Goal: Information Seeking & Learning: Learn about a topic

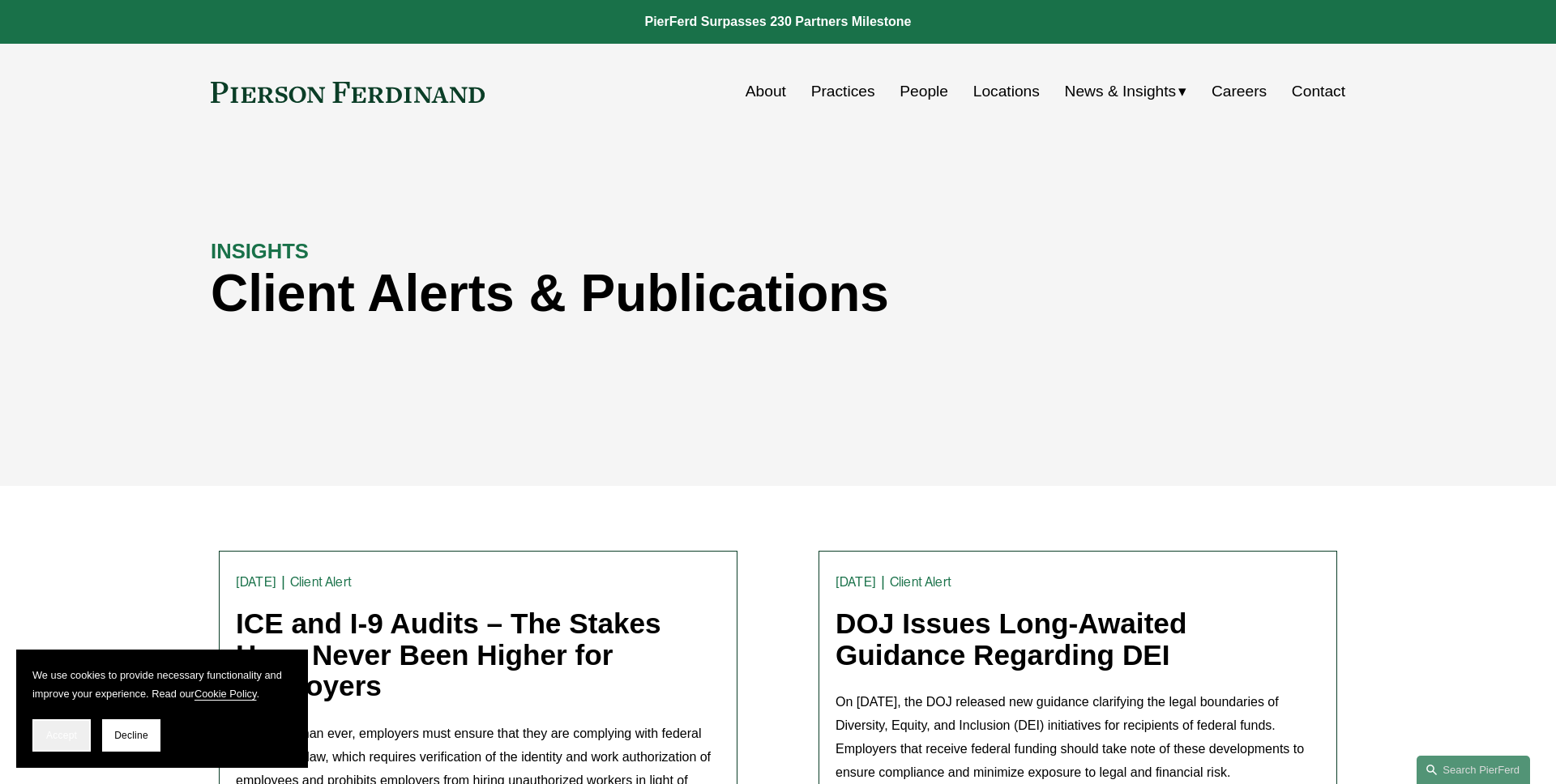
click at [35, 734] on button "Accept" at bounding box center [61, 735] width 58 height 32
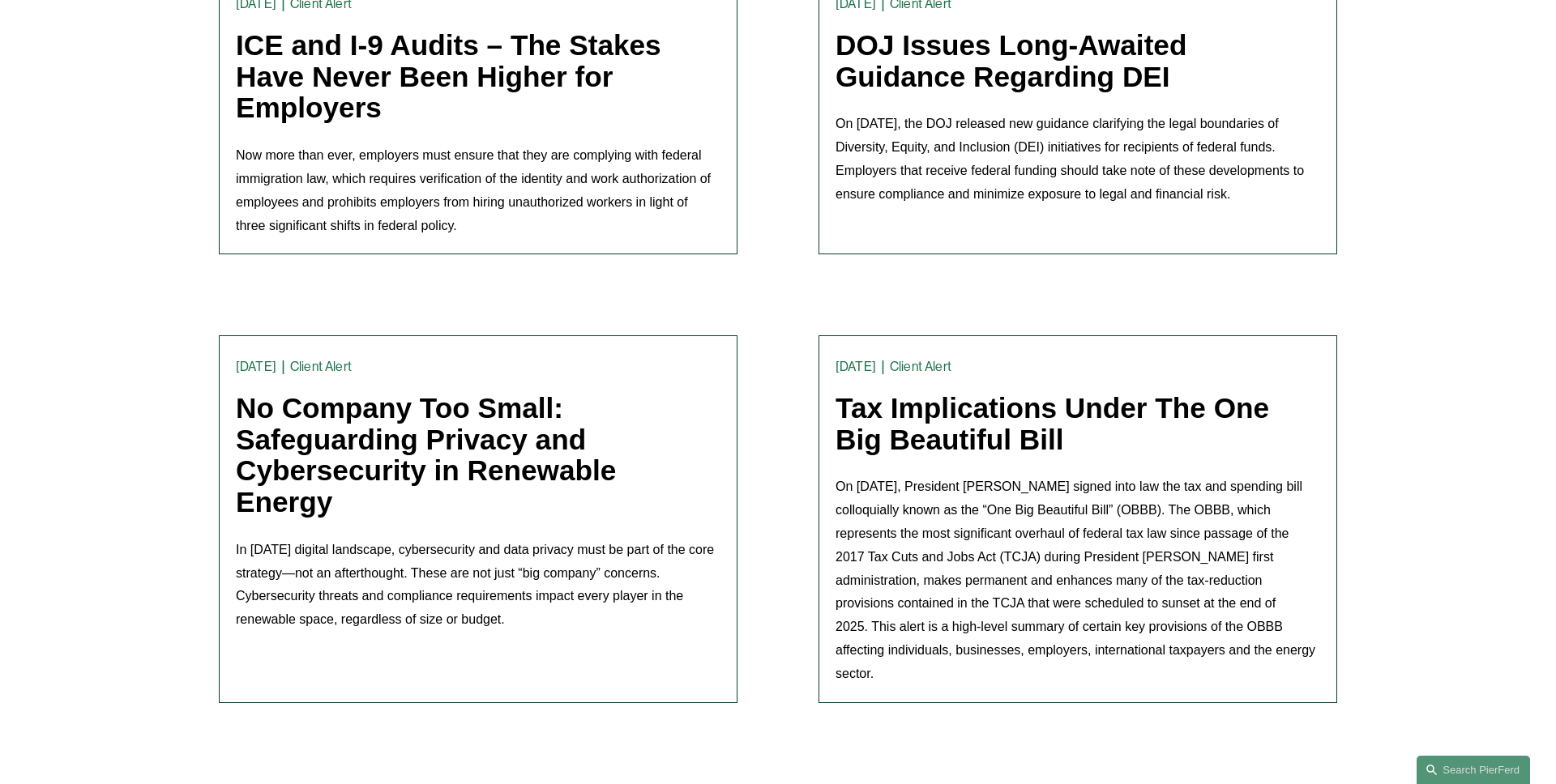
scroll to position [638, 0]
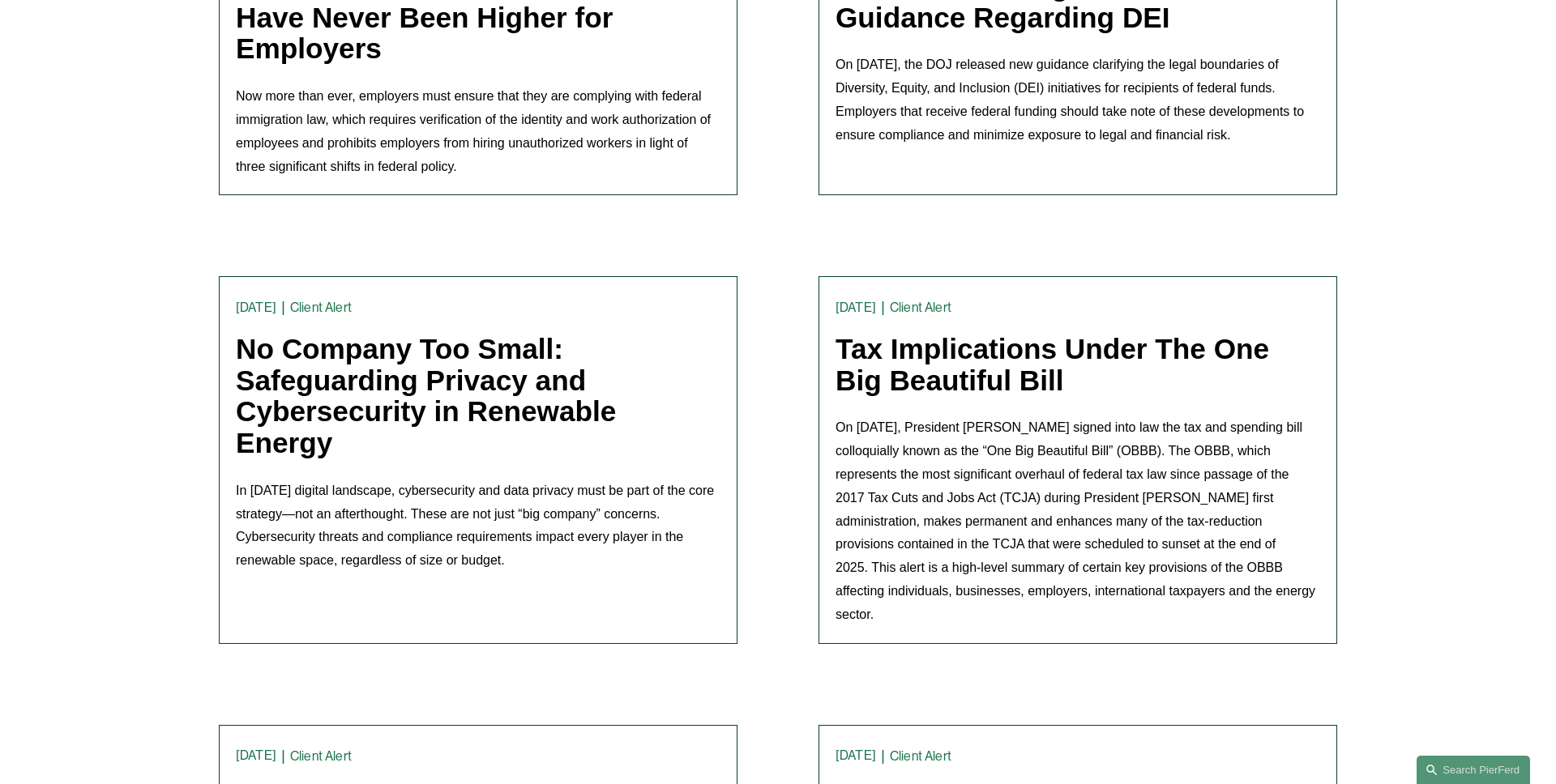
click at [521, 400] on link "No Company Too Small: Safeguarding Privacy and Cybersecurity in Renewable Energy" at bounding box center [425, 395] width 380 height 125
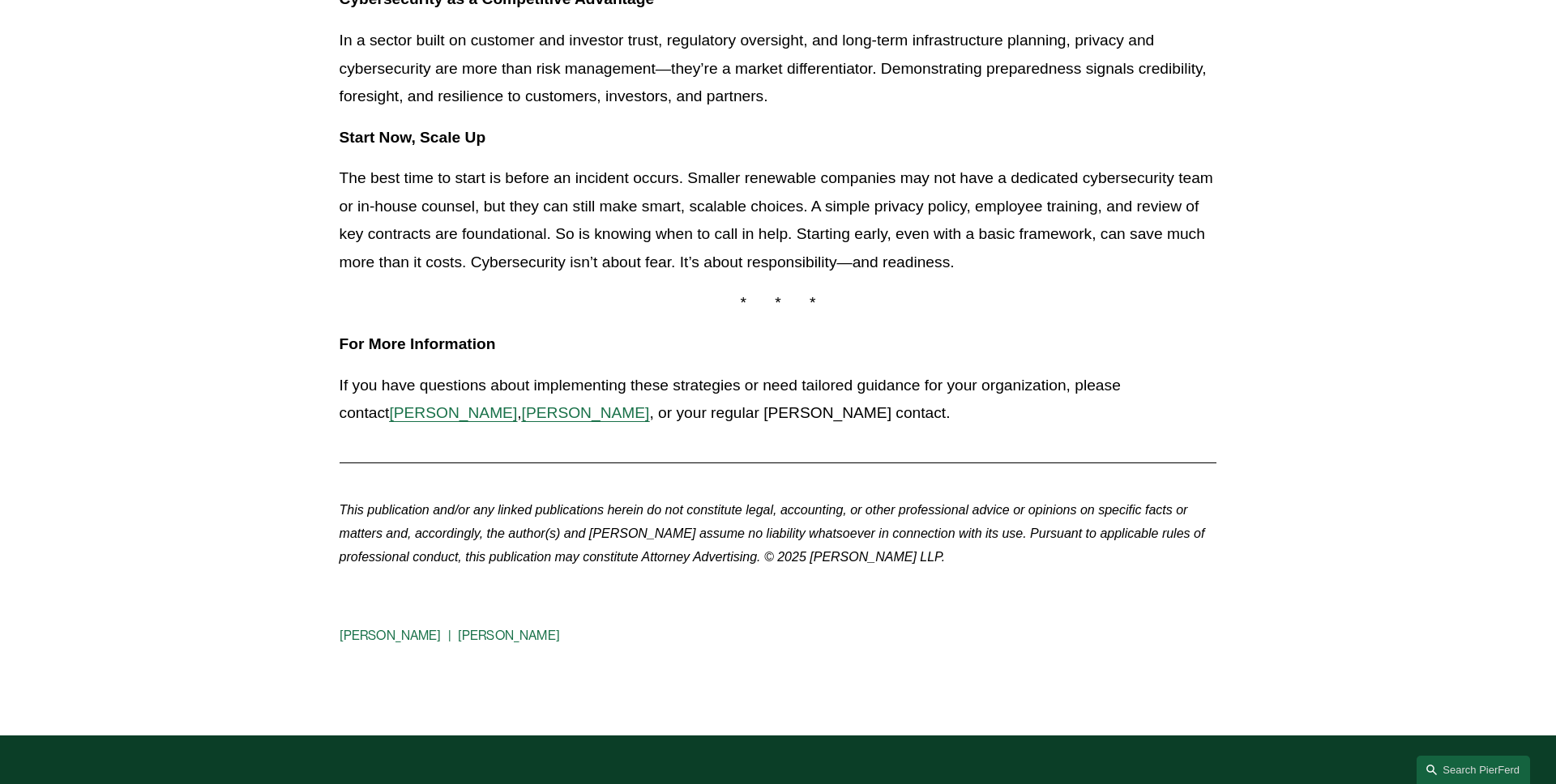
scroll to position [1391, 0]
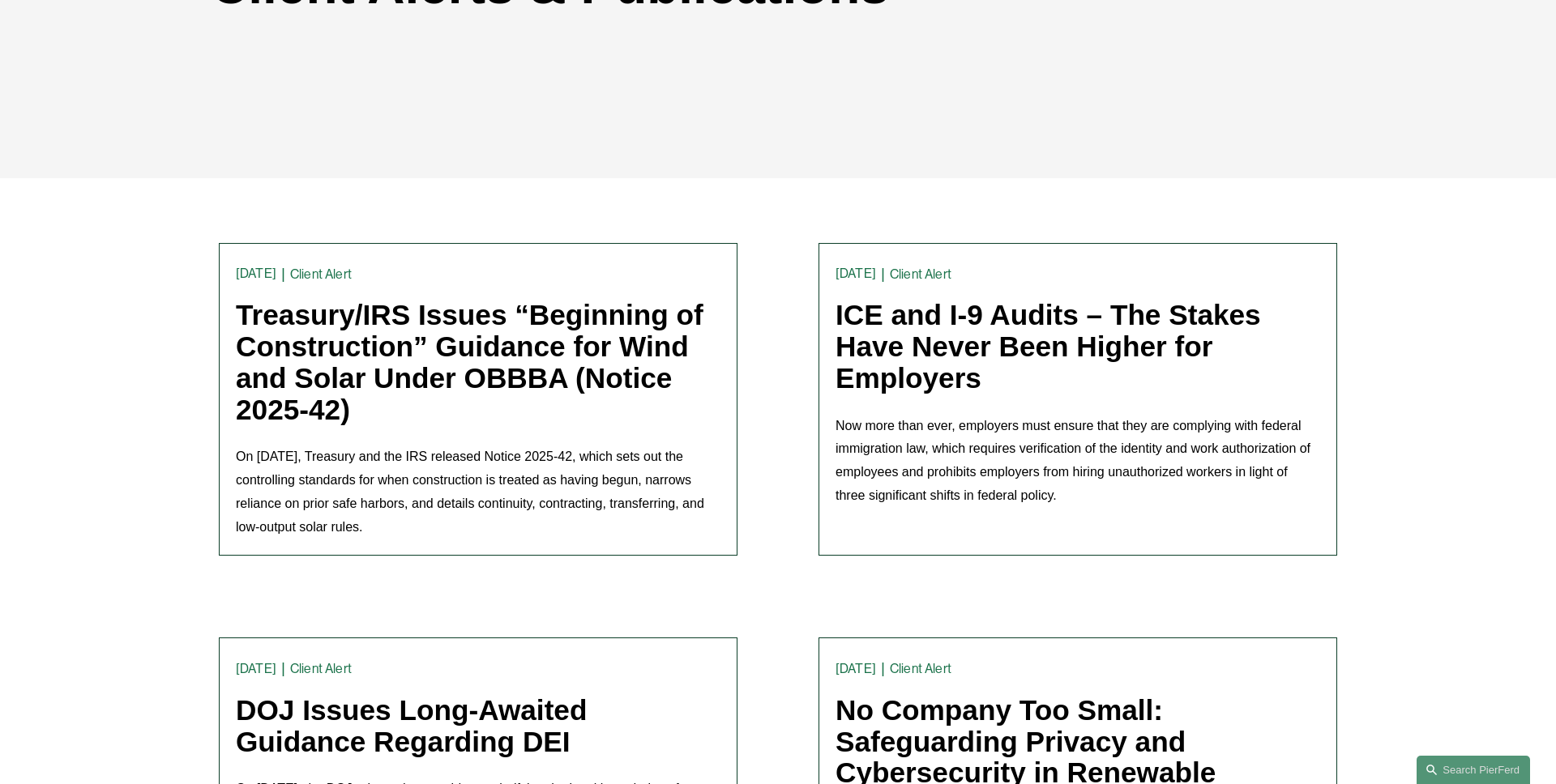
scroll to position [222, 0]
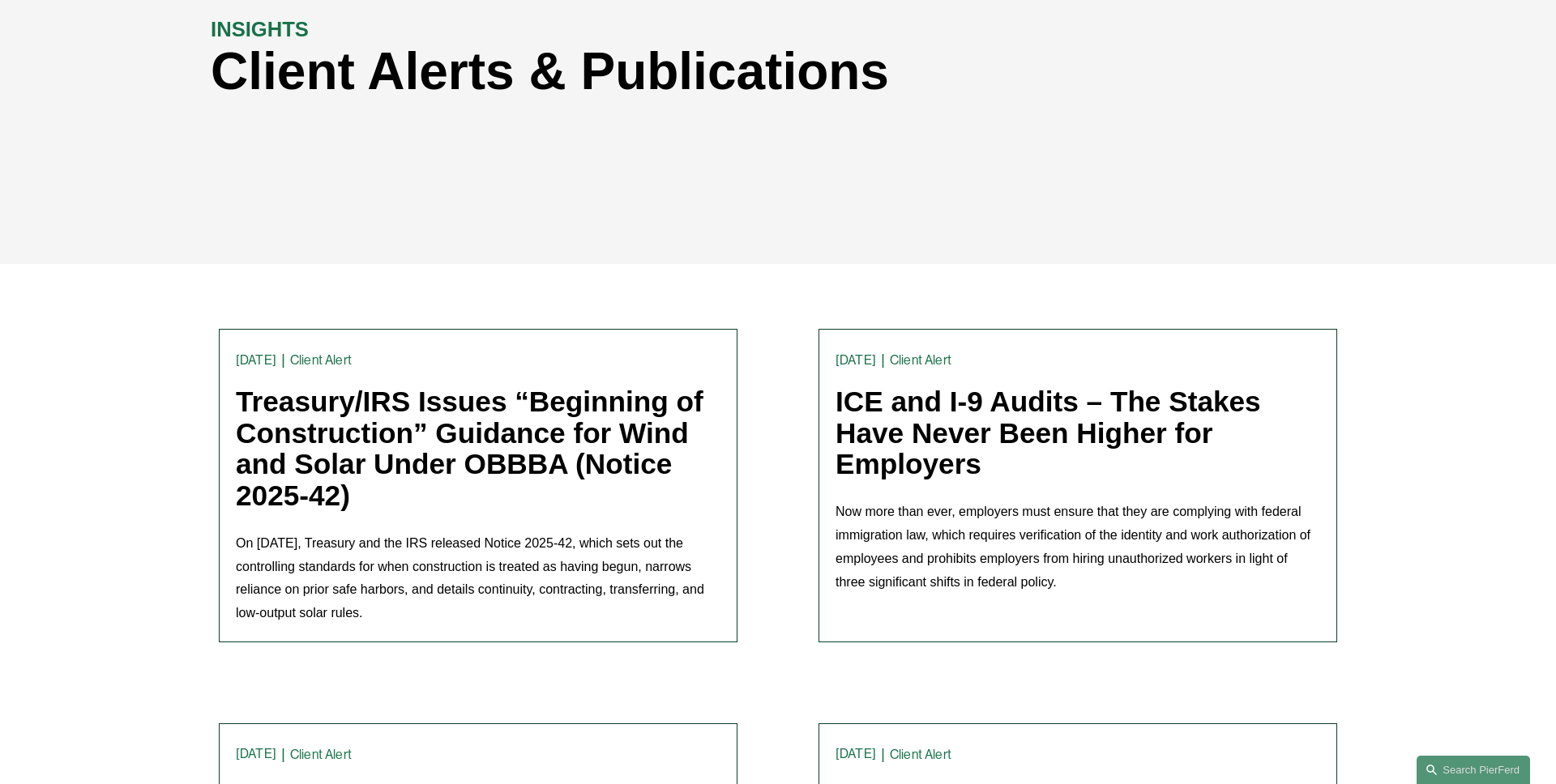
click at [423, 435] on link "Treasury/IRS Issues “Beginning of Construction” Guidance for Wind and Solar Und…" at bounding box center [469, 448] width 468 height 125
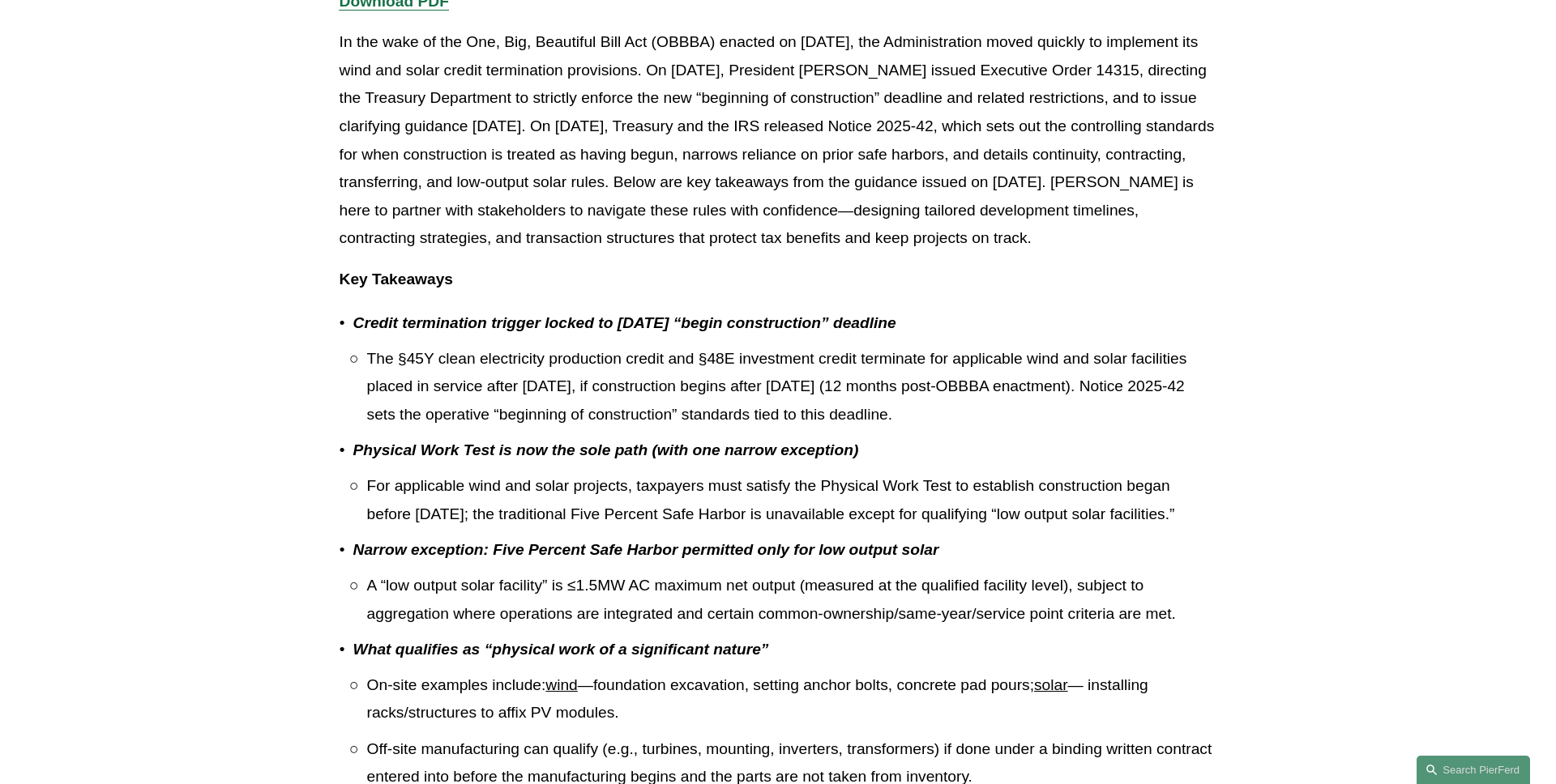
scroll to position [435, 0]
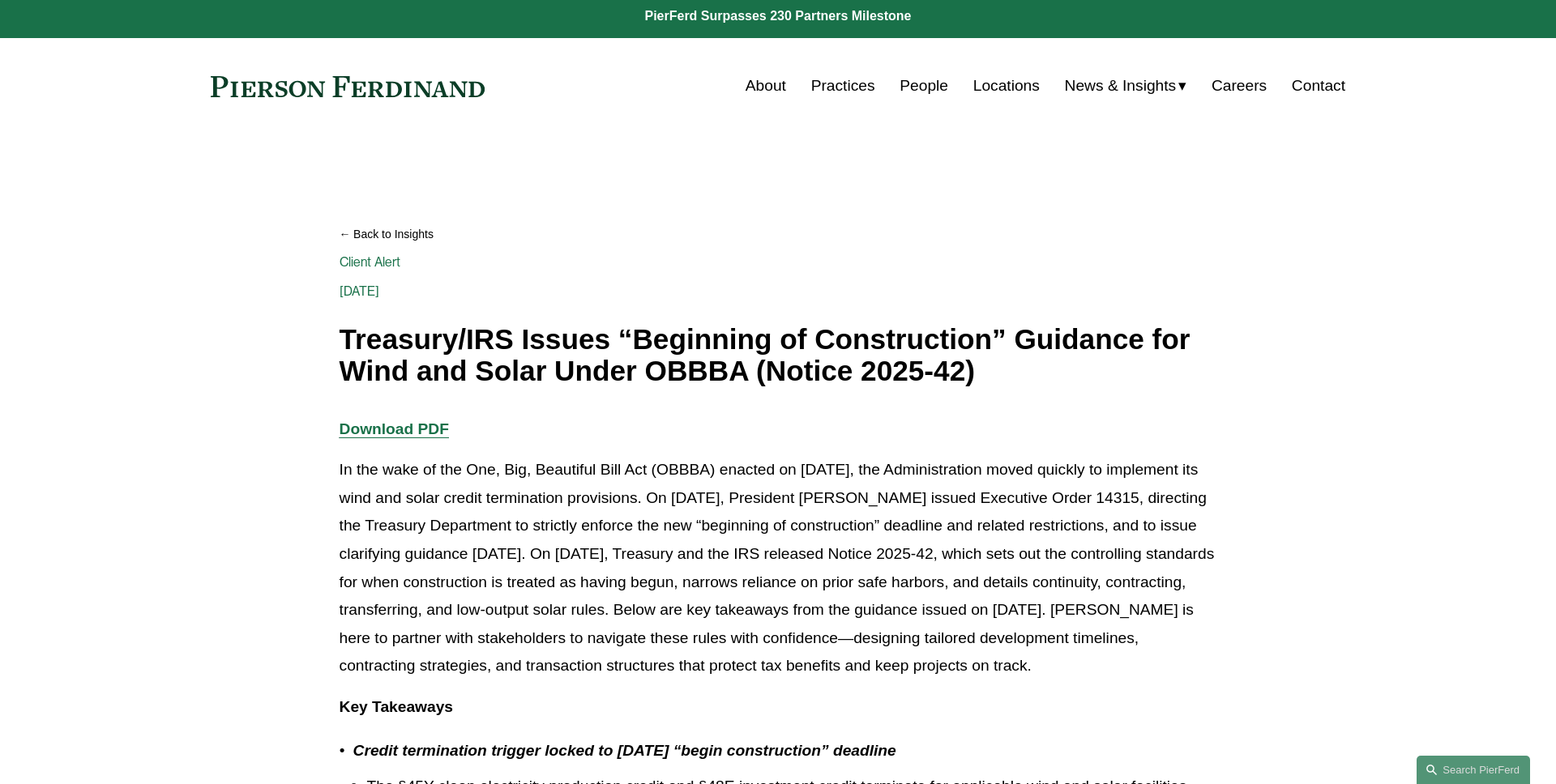
scroll to position [0, 0]
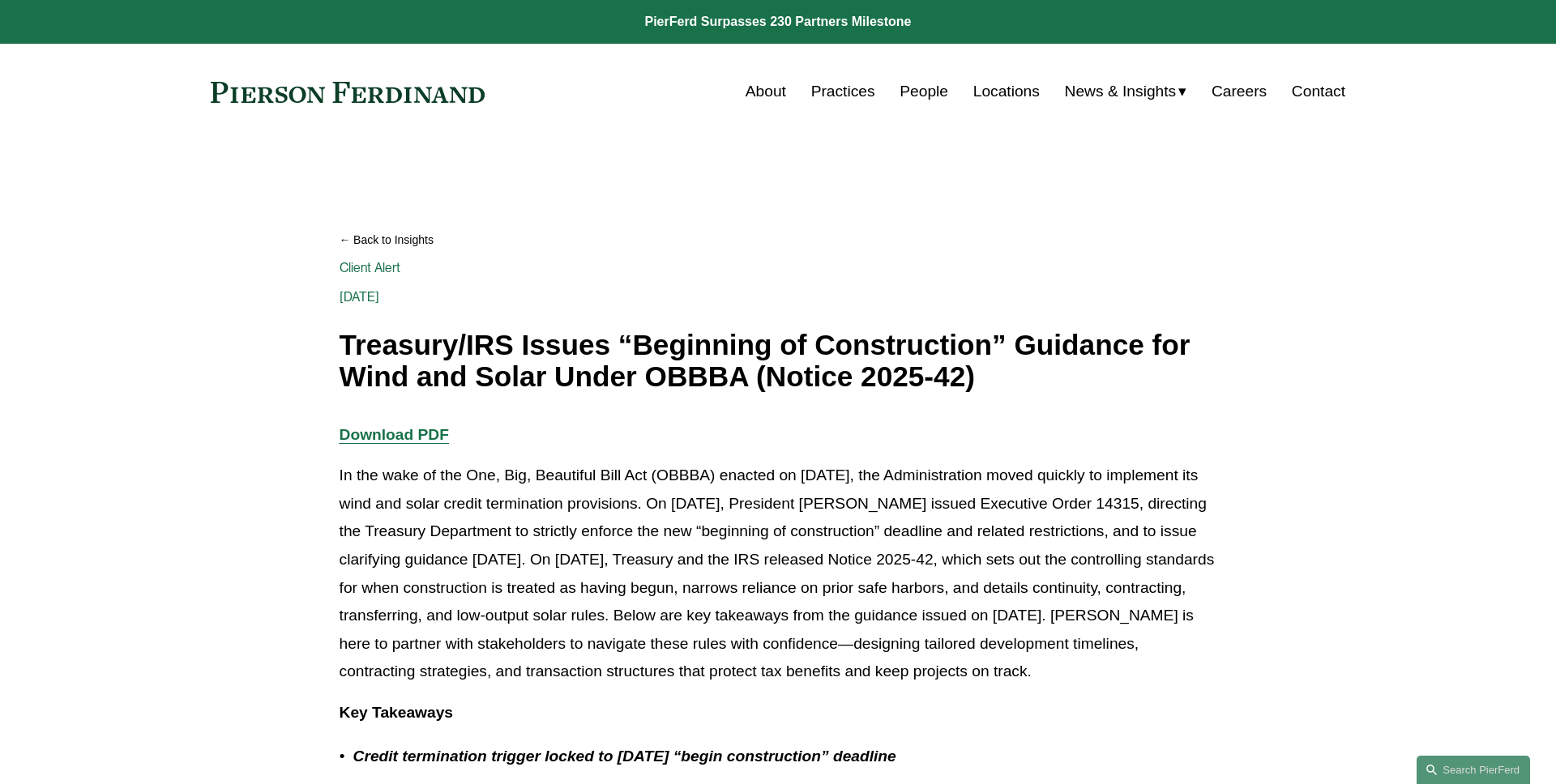
click at [403, 243] on link "Back to Insights" at bounding box center [778, 240] width 877 height 29
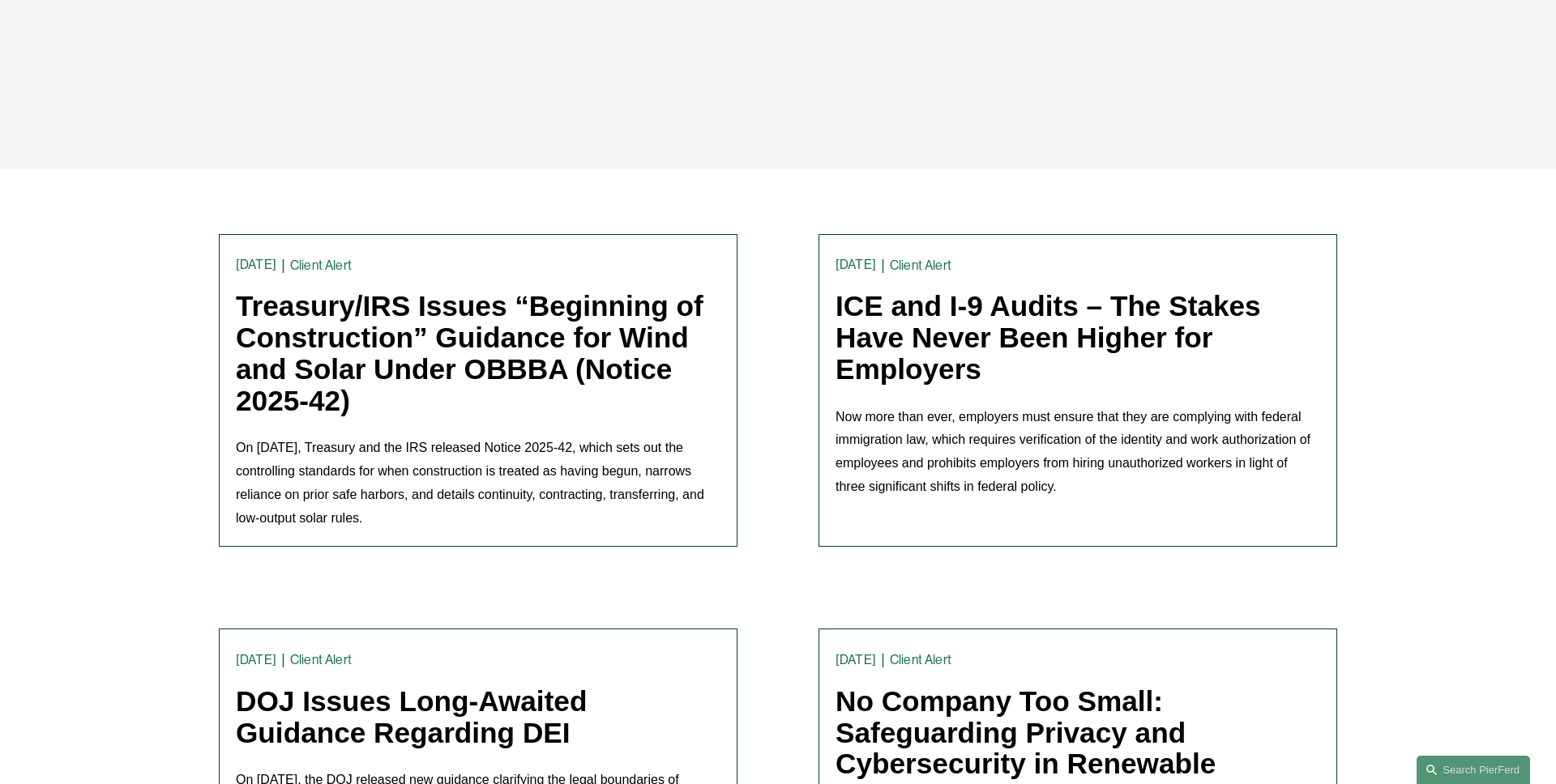
scroll to position [334, 0]
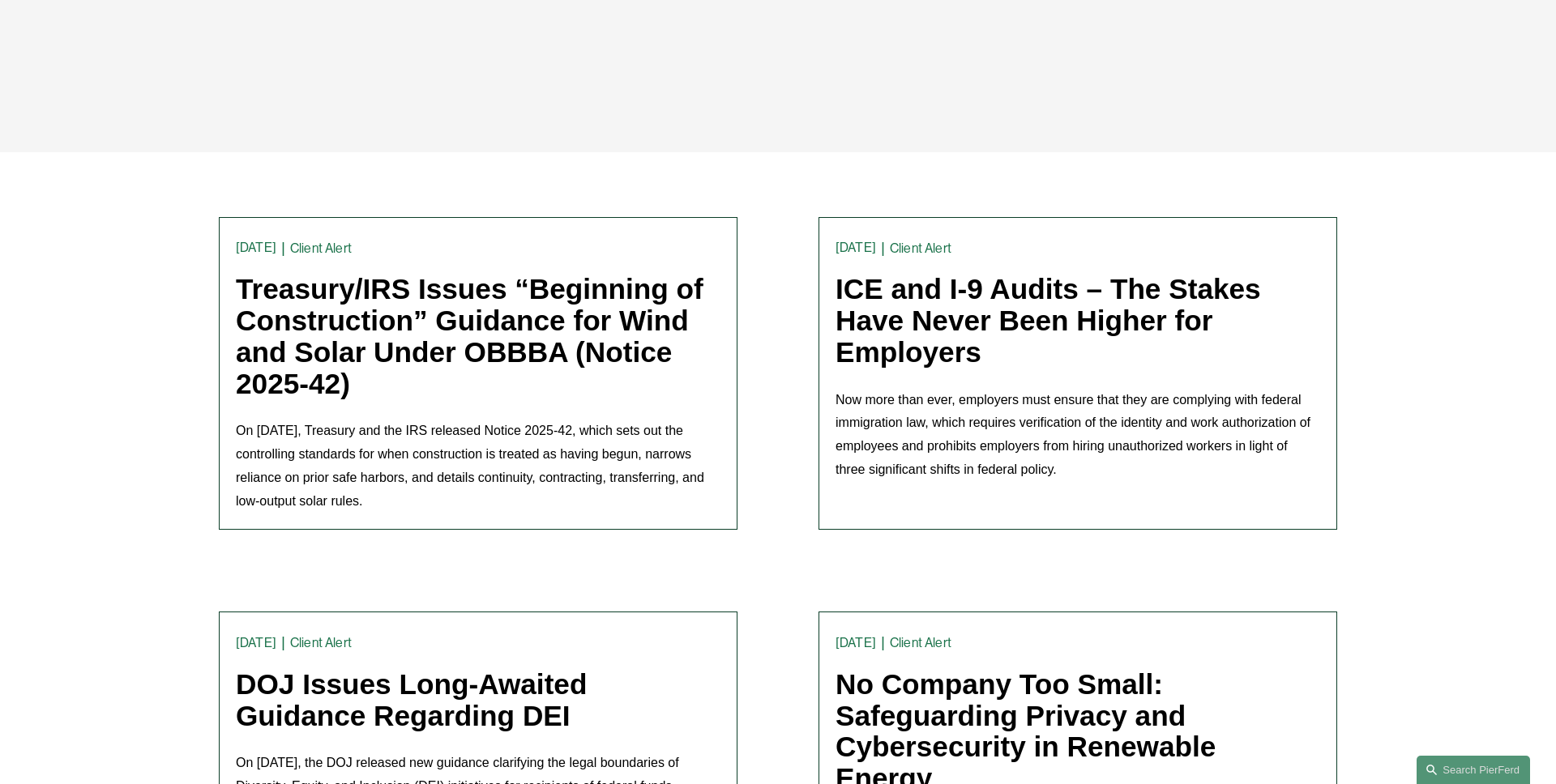
click at [364, 362] on link "Treasury/IRS Issues “Beginning of Construction” Guidance for Wind and Solar Und…" at bounding box center [469, 336] width 468 height 125
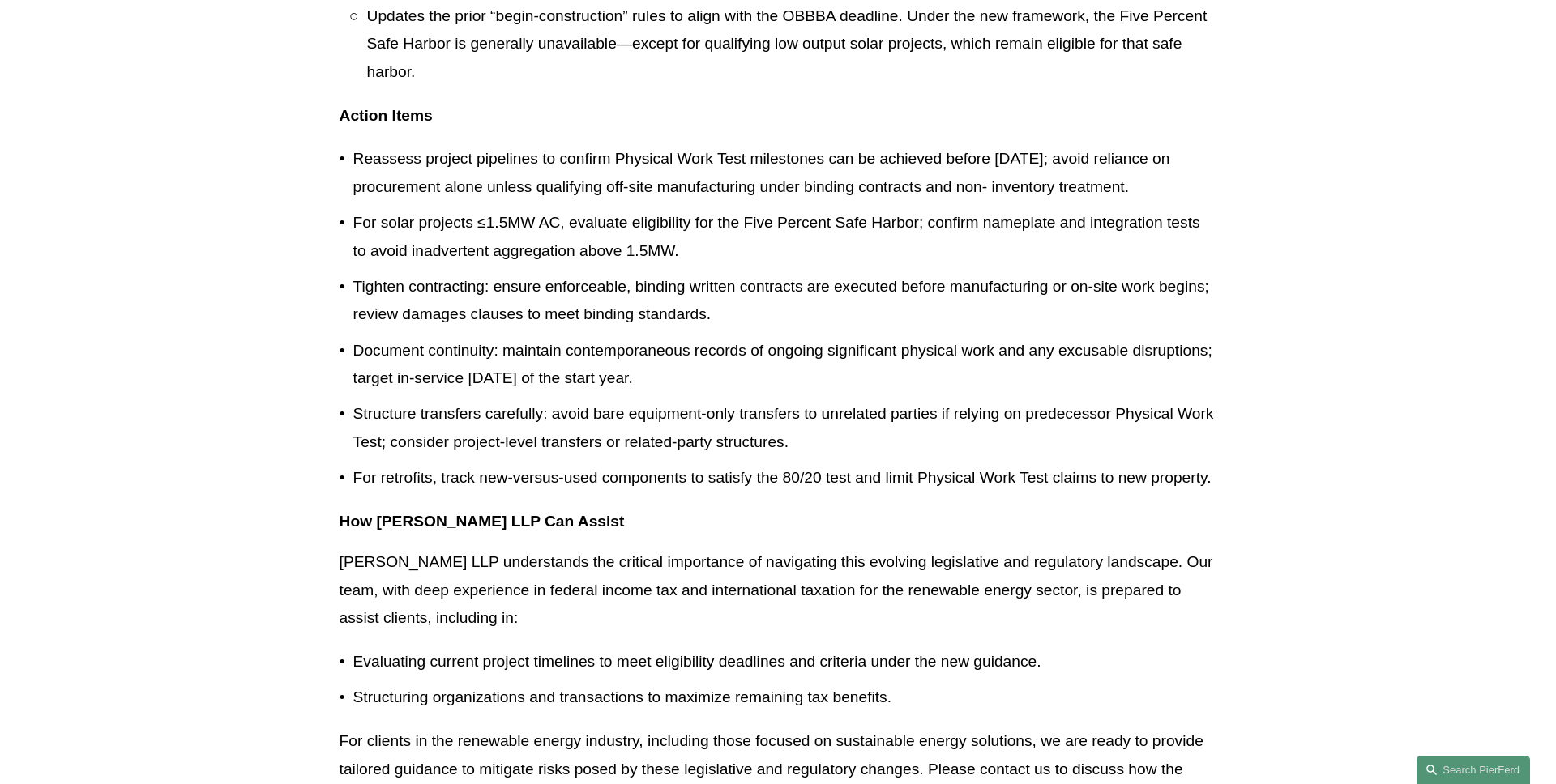
scroll to position [2485, 0]
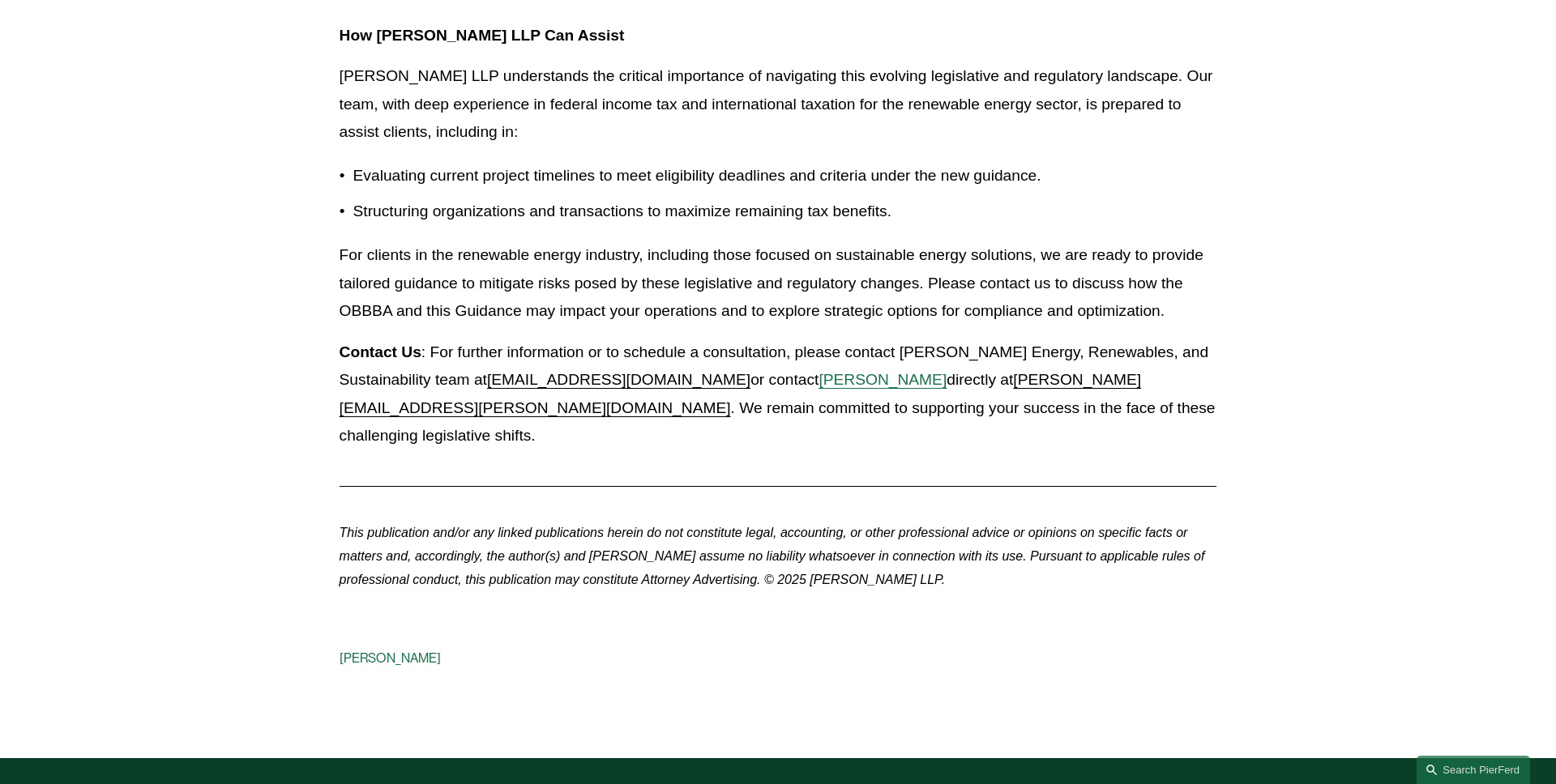
click at [854, 388] on span "[PERSON_NAME]" at bounding box center [881, 380] width 128 height 17
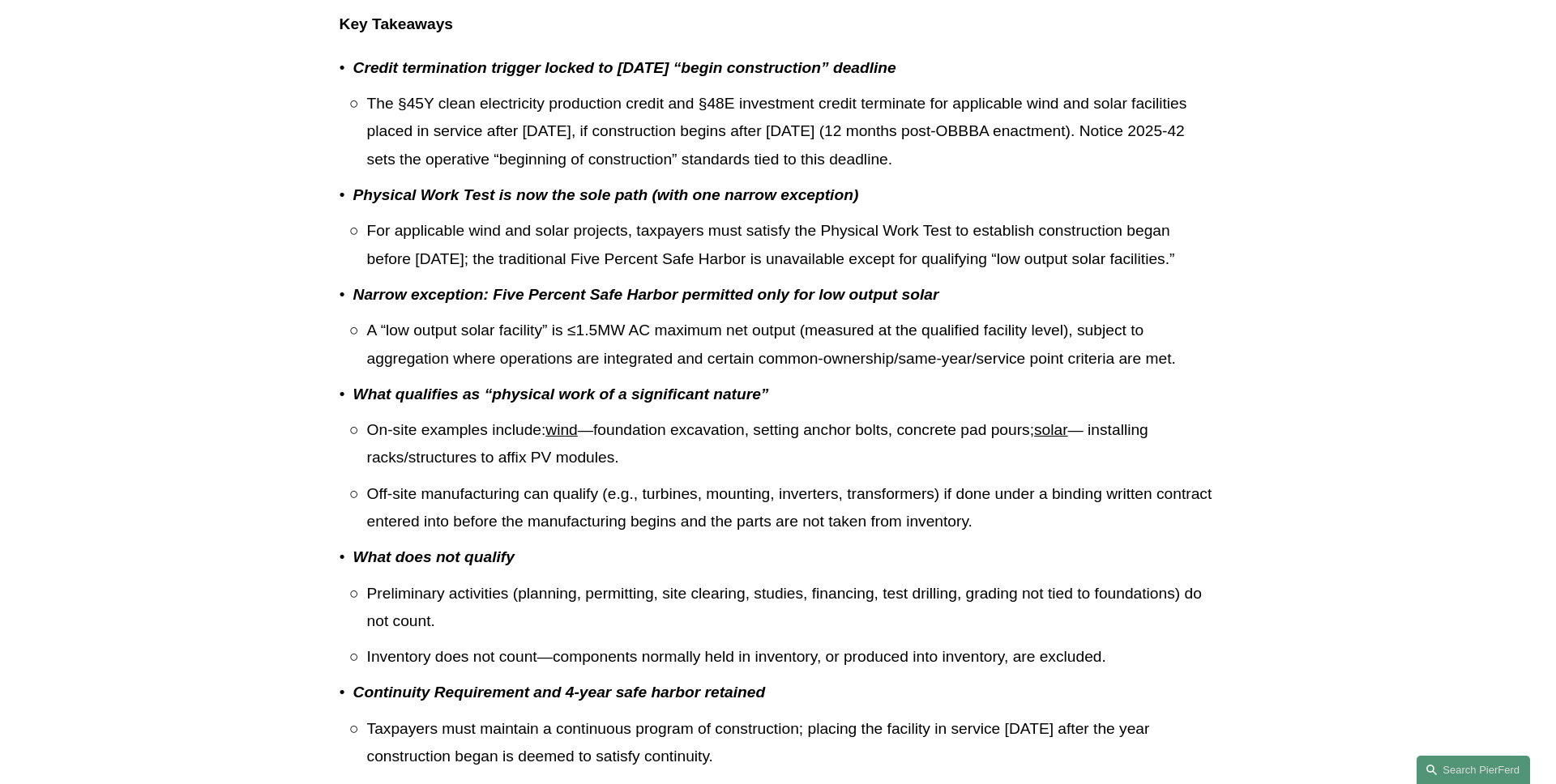
scroll to position [0, 0]
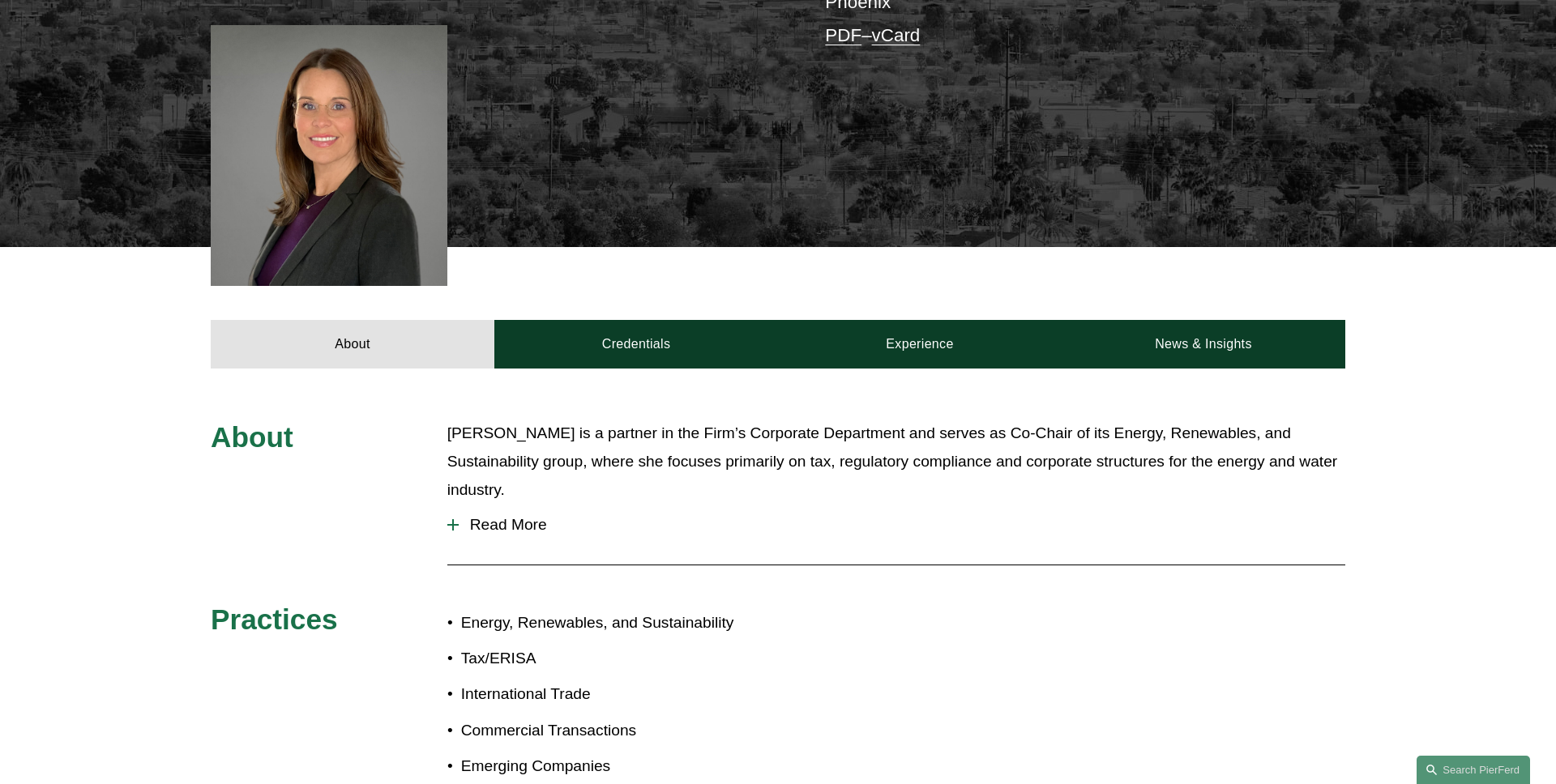
scroll to position [539, 0]
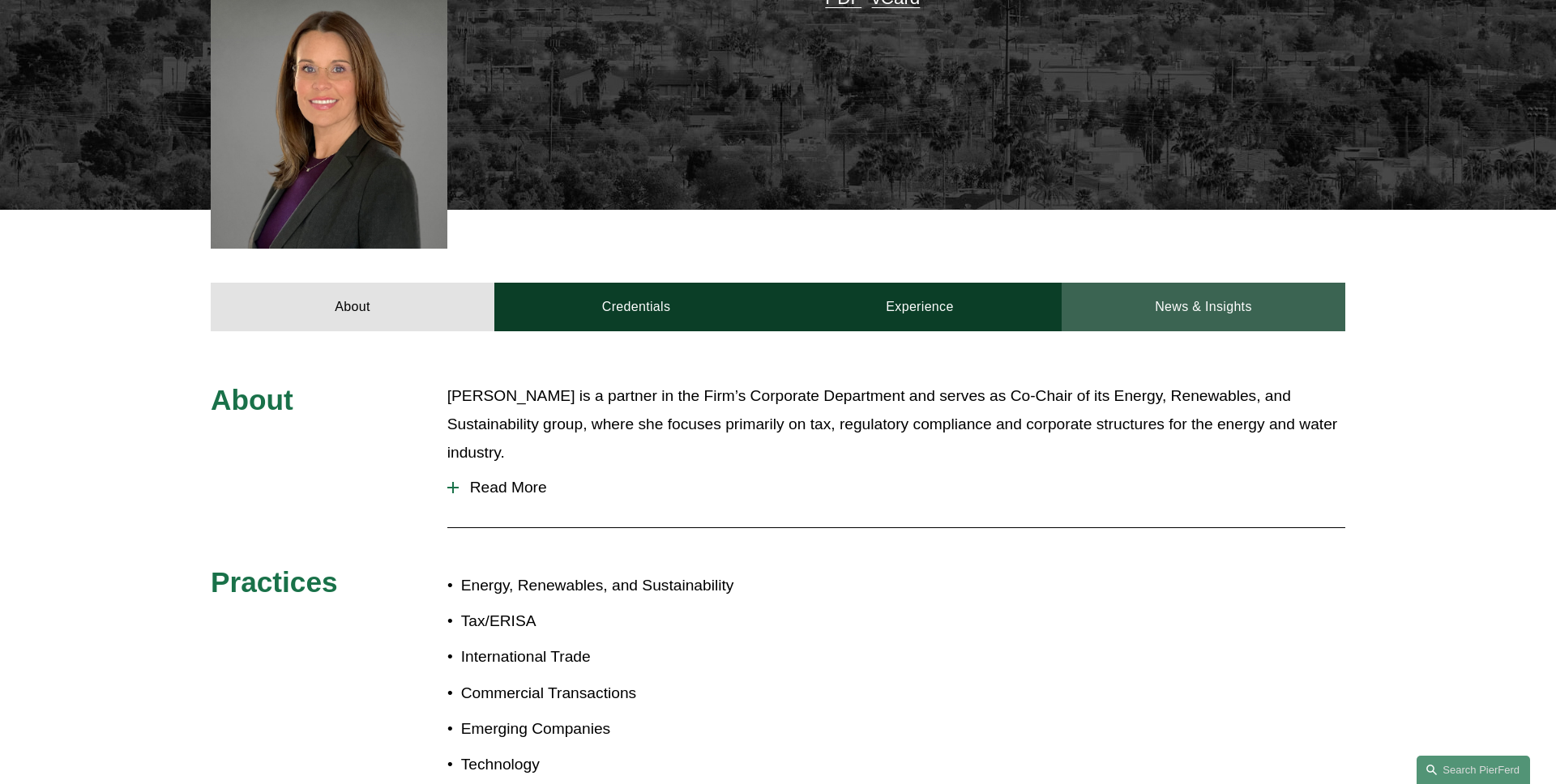
click at [1238, 282] on link "News & Insights" at bounding box center [1203, 307] width 283 height 49
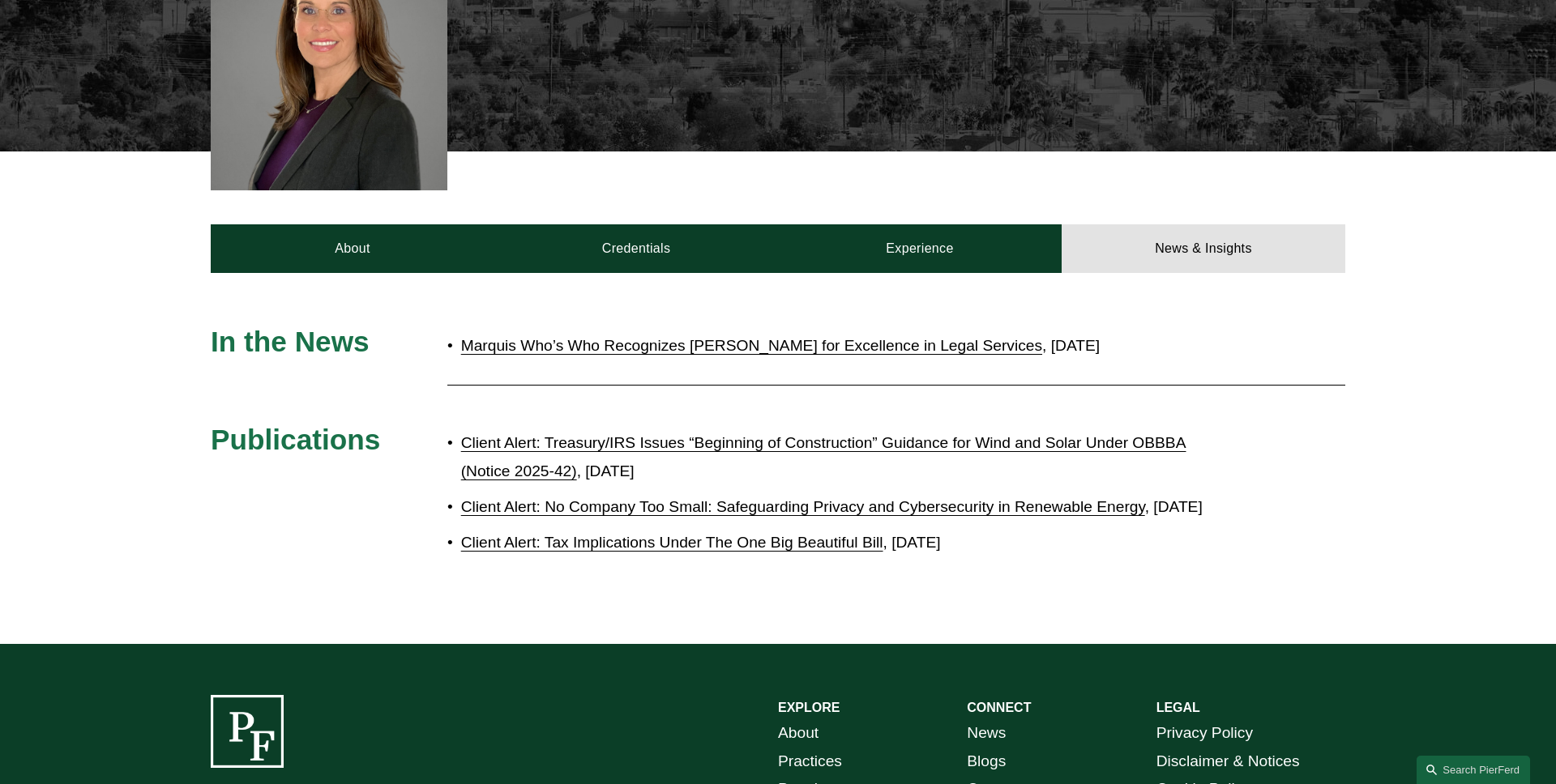
scroll to position [638, 0]
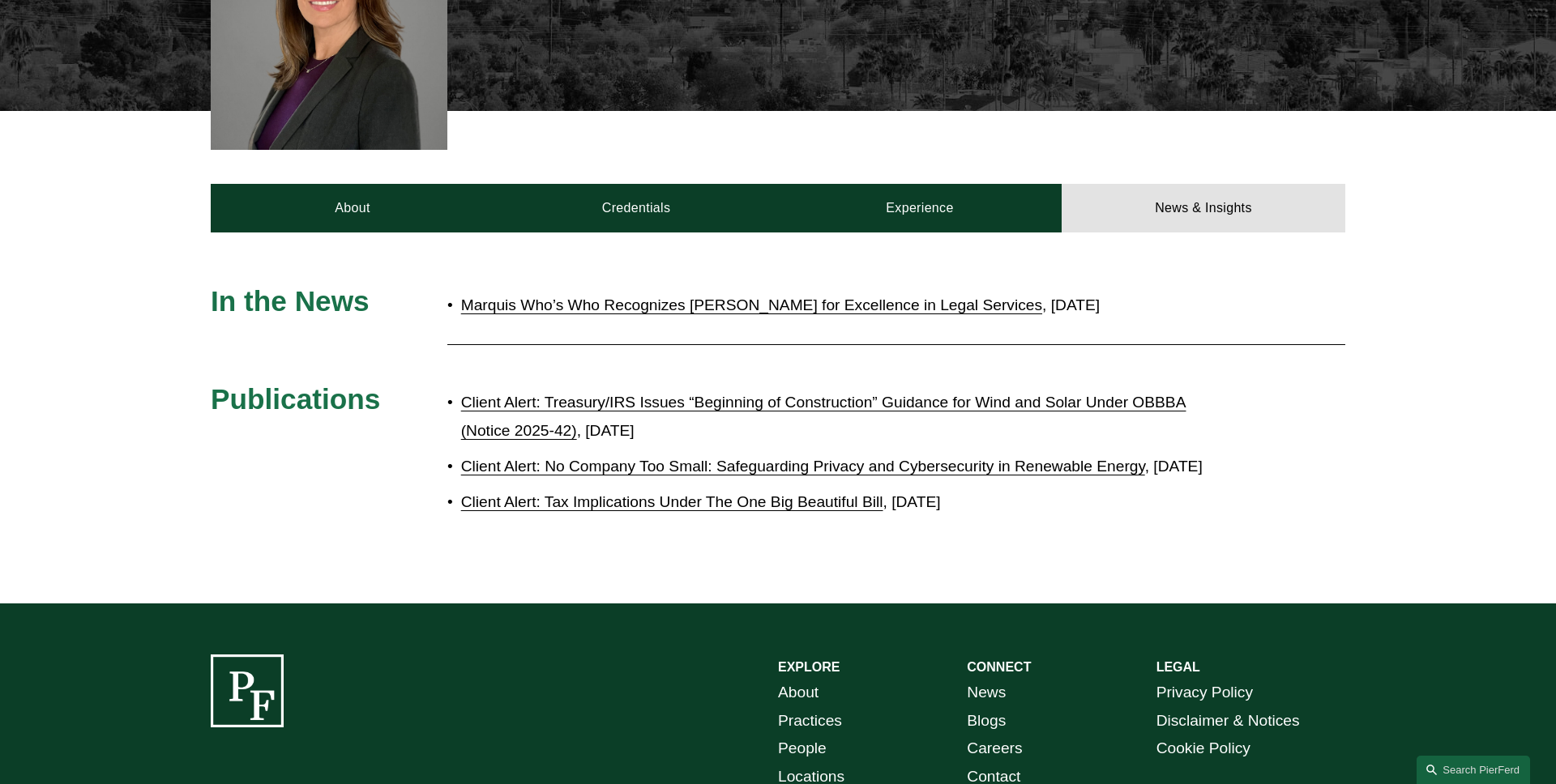
click at [861, 394] on link "Client Alert: Treasury/IRS Issues “Beginning of Construction” Guidance for Wind…" at bounding box center [823, 416] width 725 height 45
